Goal: Register for event/course

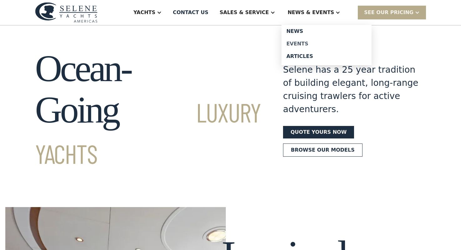
click at [312, 39] on link "Events" at bounding box center [327, 44] width 90 height 13
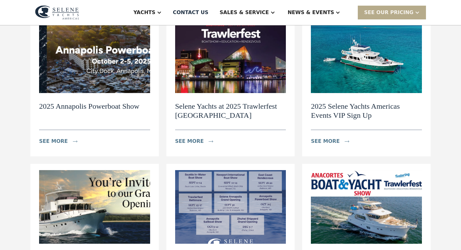
scroll to position [92, 0]
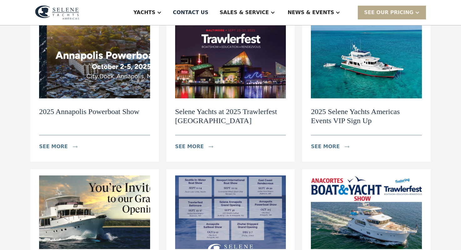
click at [358, 110] on h2 "2025 Selene Yachts Americas Events VIP Sign Up" at bounding box center [366, 116] width 111 height 18
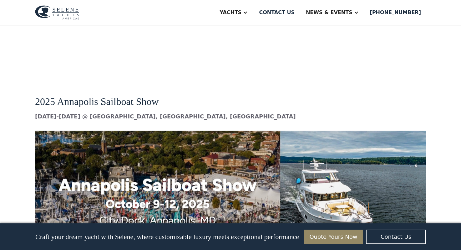
scroll to position [3208, 0]
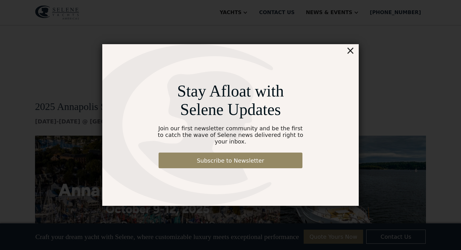
click at [353, 54] on div "×" at bounding box center [350, 50] width 9 height 13
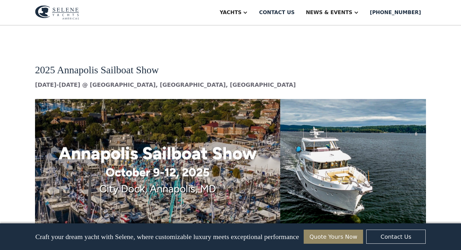
scroll to position [3238, 0]
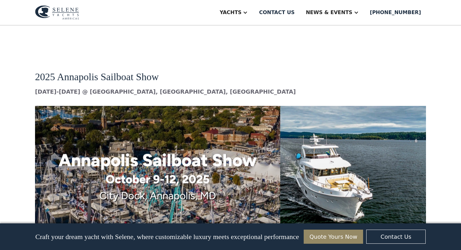
drag, startPoint x: 316, startPoint y: 179, endPoint x: 27, endPoint y: 146, distance: 291.8
copy div "To support sailboat enthusiasts who are considering a shift to the comfort and …"
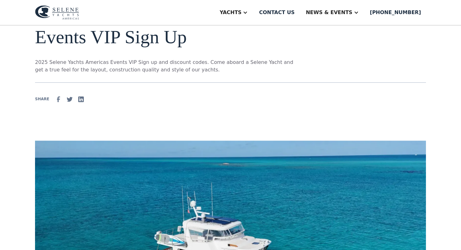
scroll to position [0, 0]
